Goal: Task Accomplishment & Management: Manage account settings

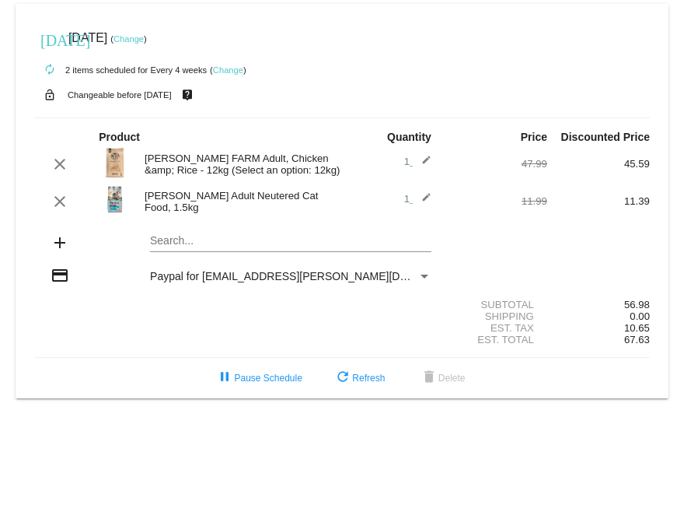
click at [144, 42] on link "Change" at bounding box center [129, 38] width 30 height 9
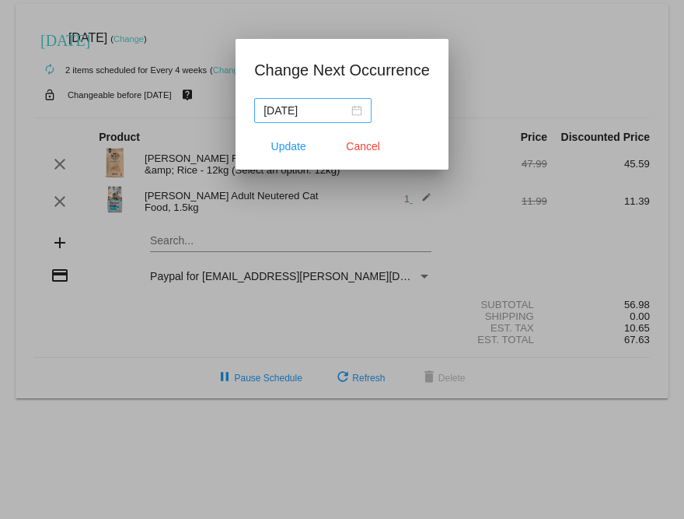
click at [348, 113] on div "[DATE]" at bounding box center [313, 110] width 99 height 17
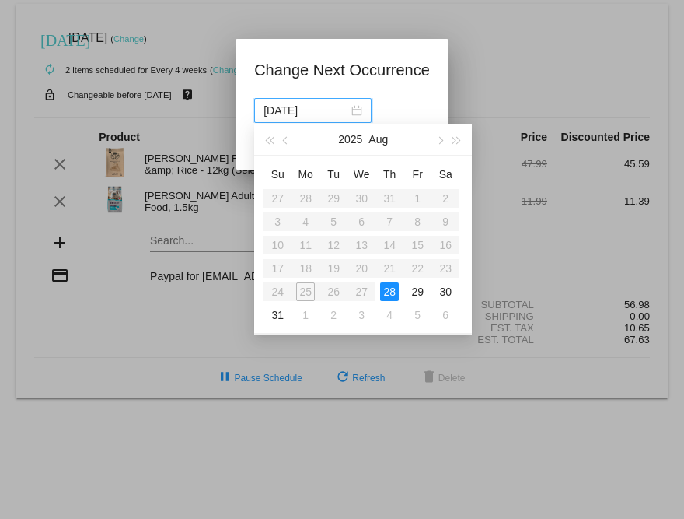
click at [391, 292] on div "28" at bounding box center [389, 291] width 19 height 19
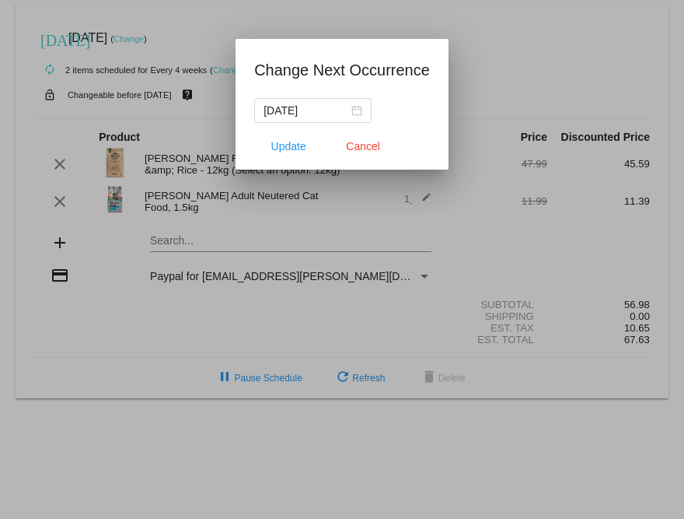
click at [258, 318] on div at bounding box center [342, 259] width 684 height 519
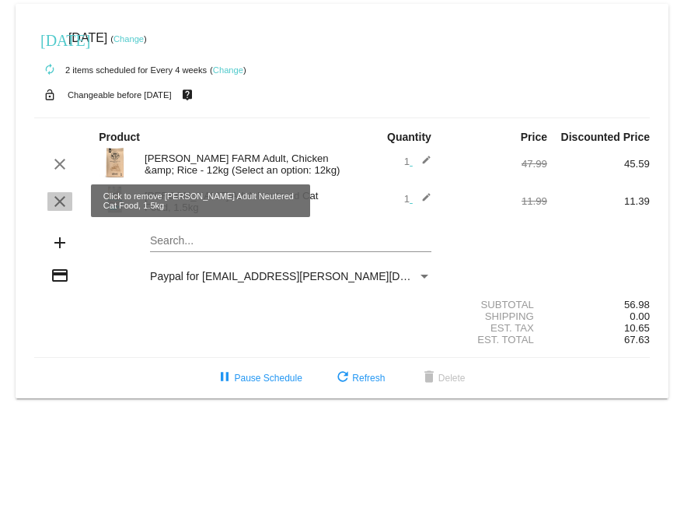
click at [57, 205] on mat-icon "clear" at bounding box center [60, 201] width 19 height 19
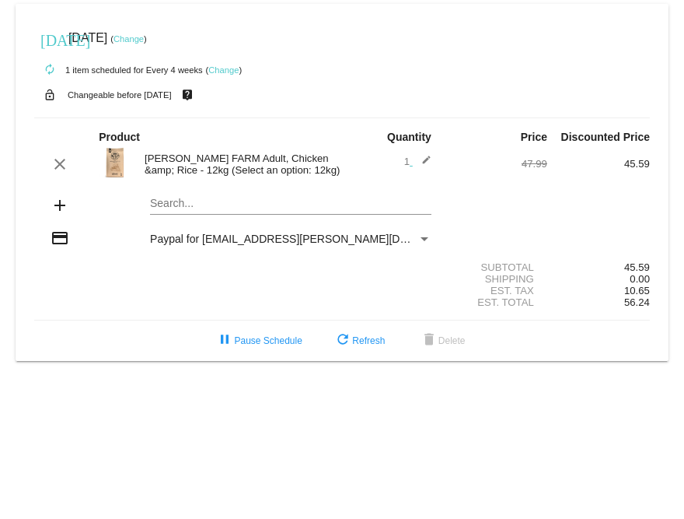
click at [144, 37] on link "Change" at bounding box center [129, 38] width 30 height 9
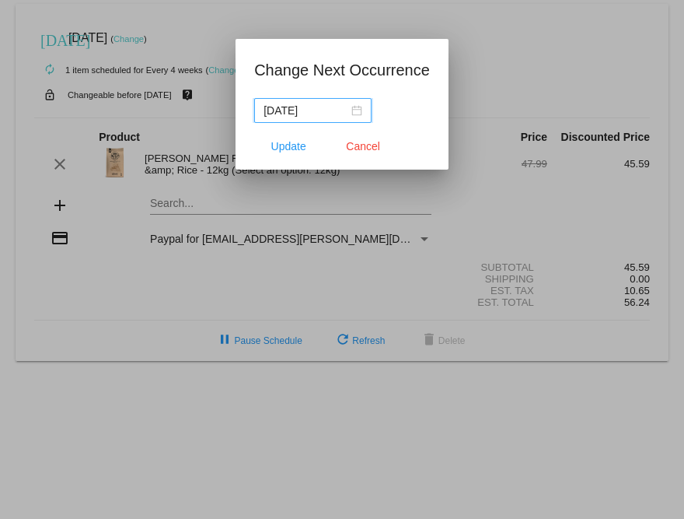
click at [353, 105] on div "[DATE]" at bounding box center [313, 110] width 99 height 17
click at [556, 69] on div at bounding box center [342, 259] width 684 height 519
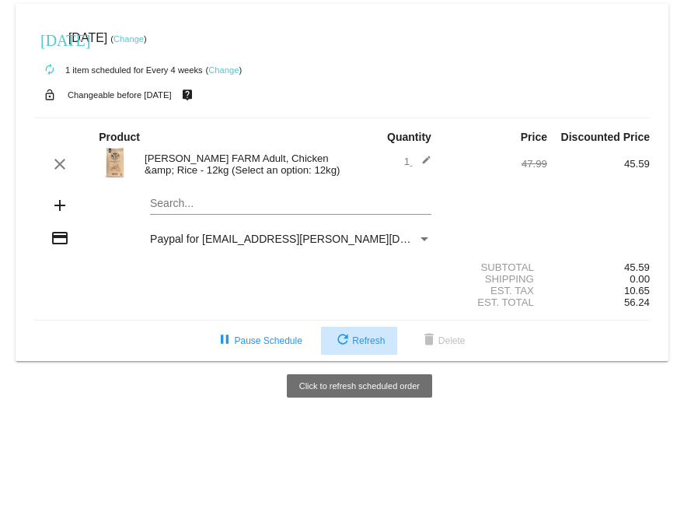
click at [354, 343] on span "refresh Refresh" at bounding box center [359, 340] width 51 height 11
